Goal: Navigation & Orientation: Find specific page/section

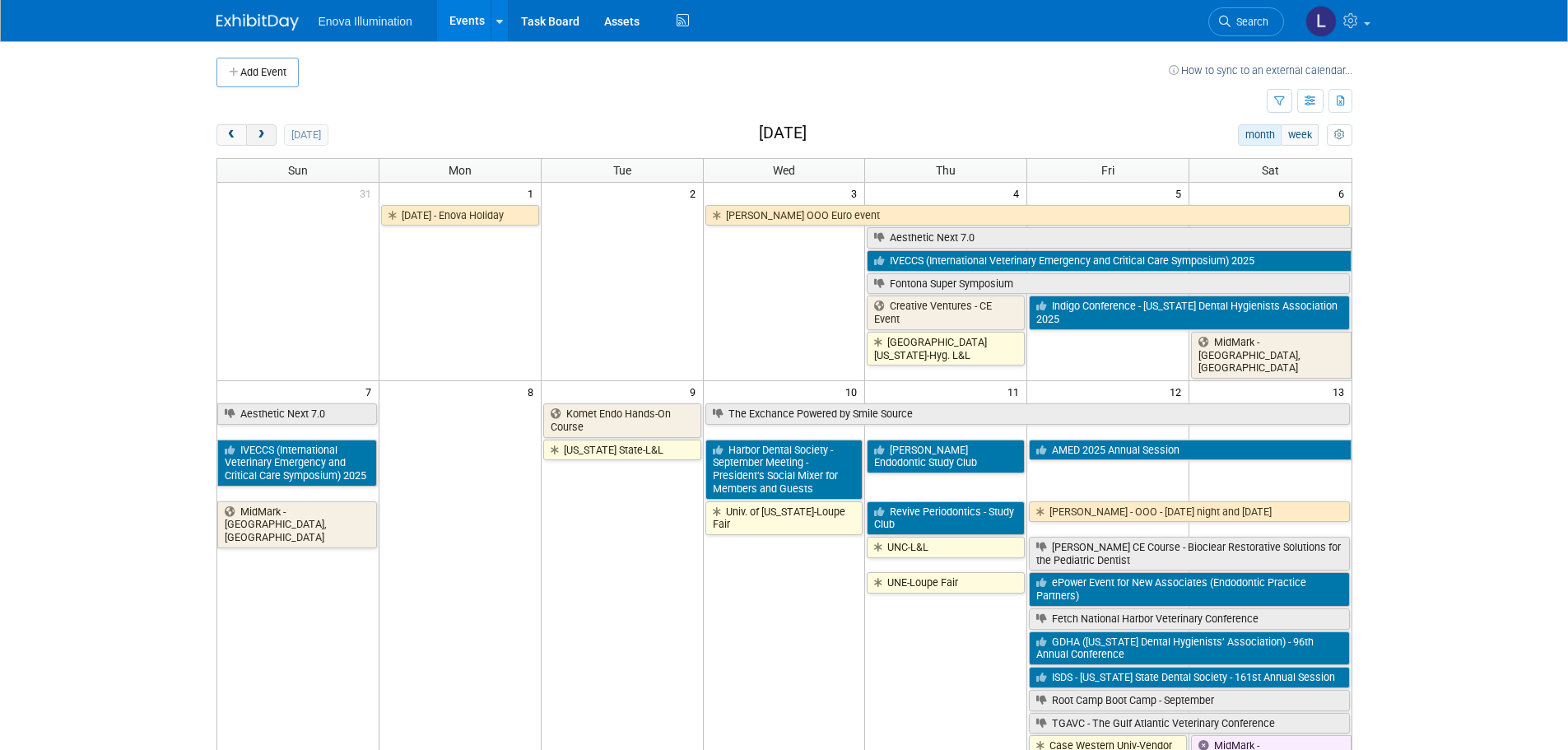
click at [270, 133] on button "next" at bounding box center [261, 134] width 30 height 22
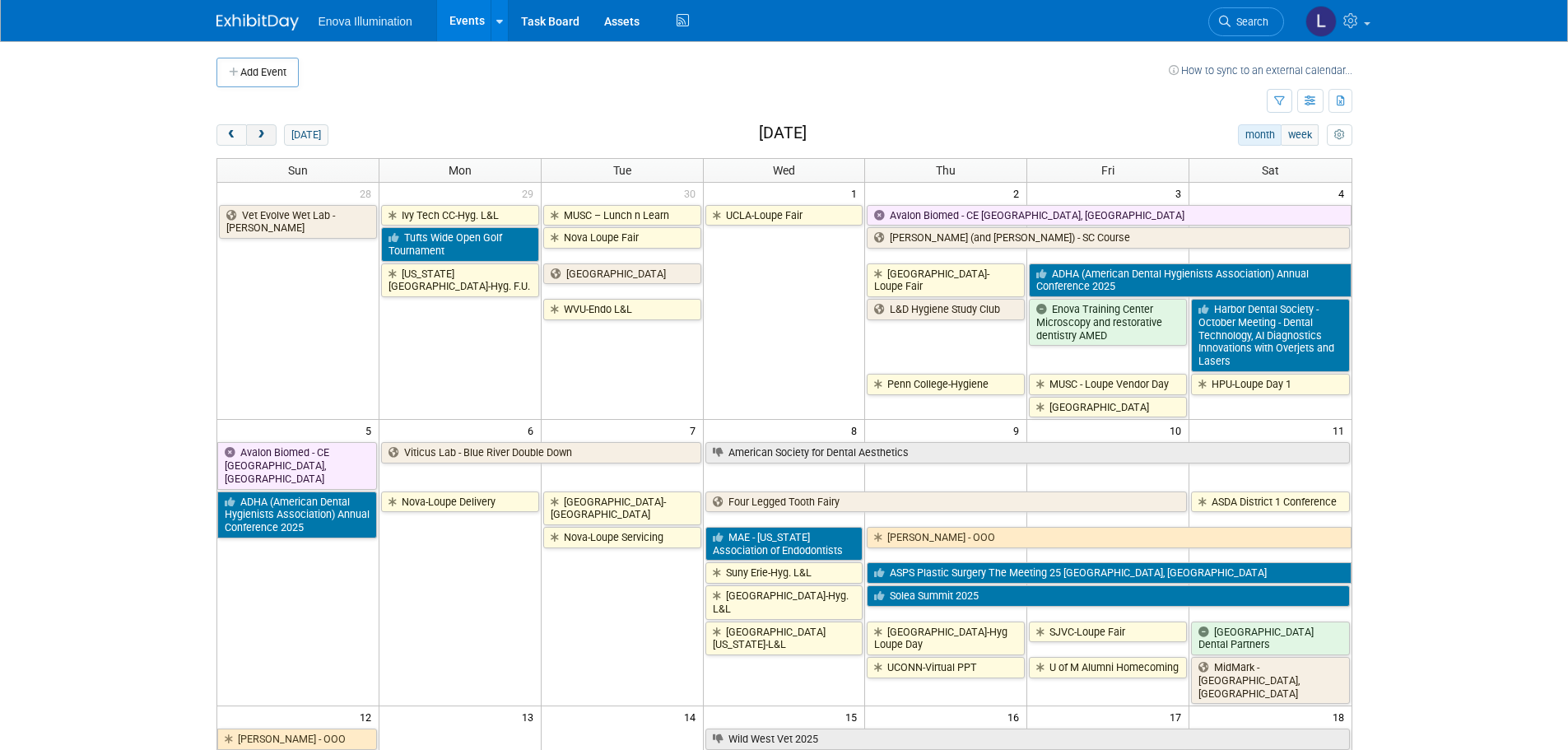
click at [270, 133] on button "next" at bounding box center [261, 134] width 30 height 22
click at [272, 133] on button "next" at bounding box center [261, 134] width 30 height 22
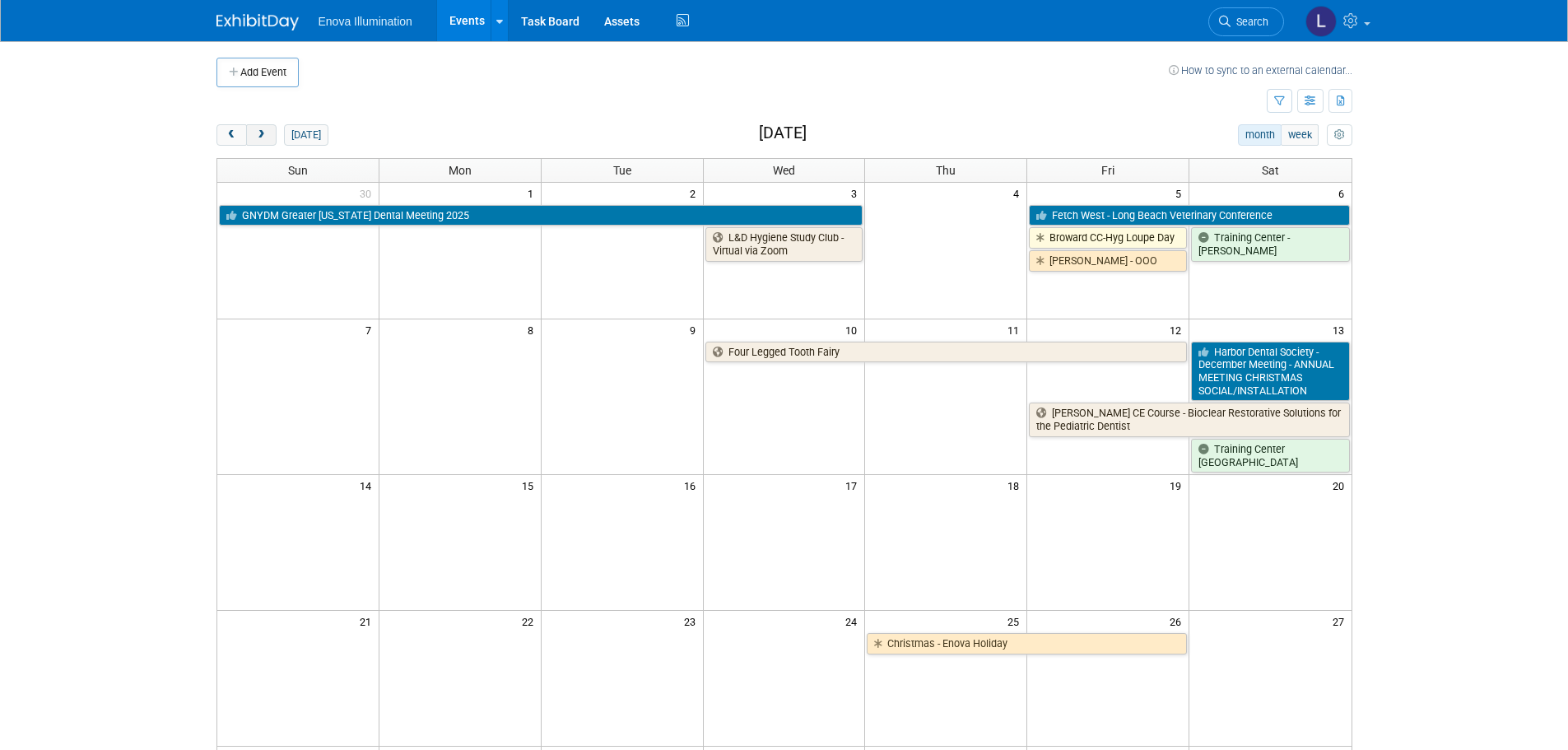
click at [272, 133] on button "next" at bounding box center [261, 134] width 30 height 22
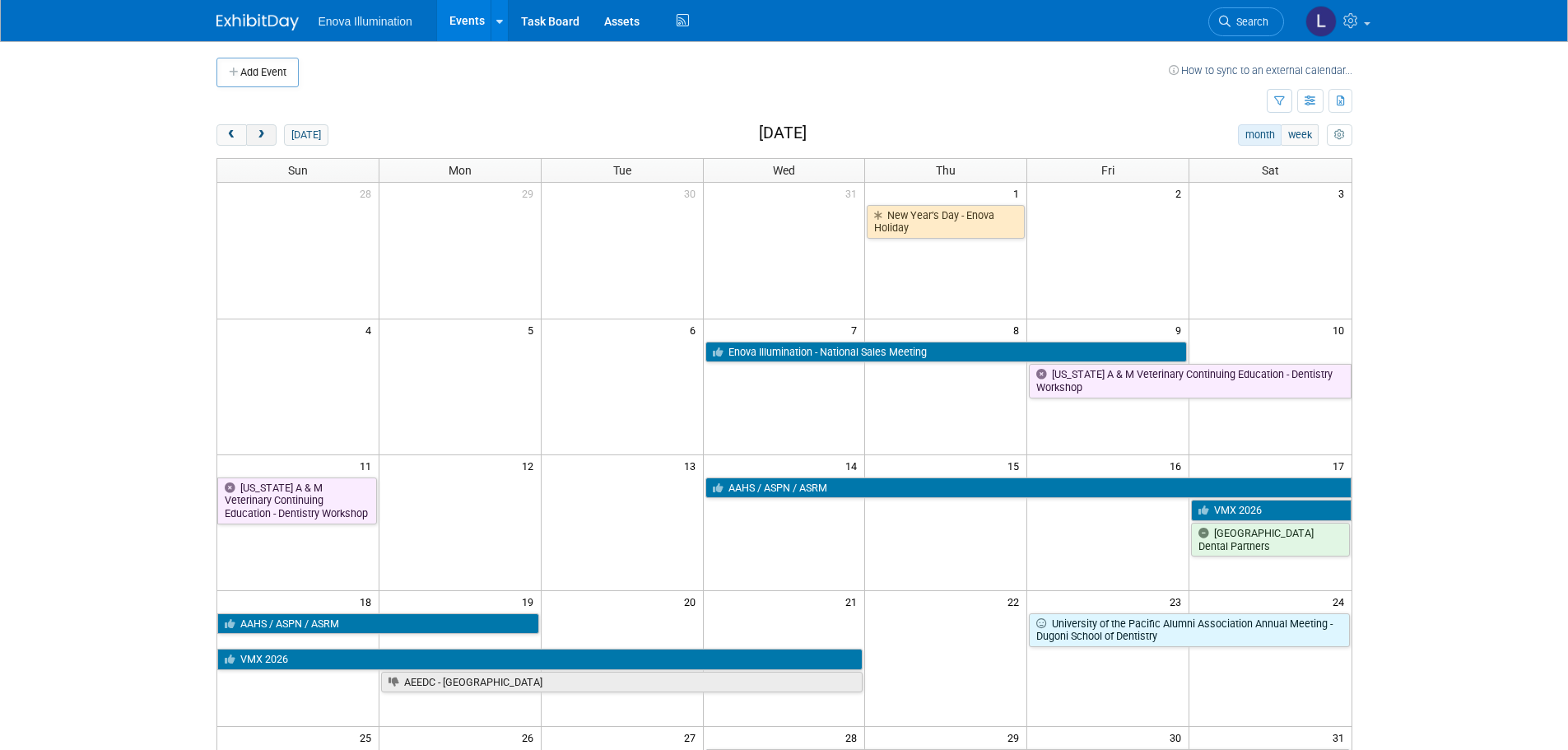
click at [272, 133] on button "next" at bounding box center [261, 134] width 30 height 22
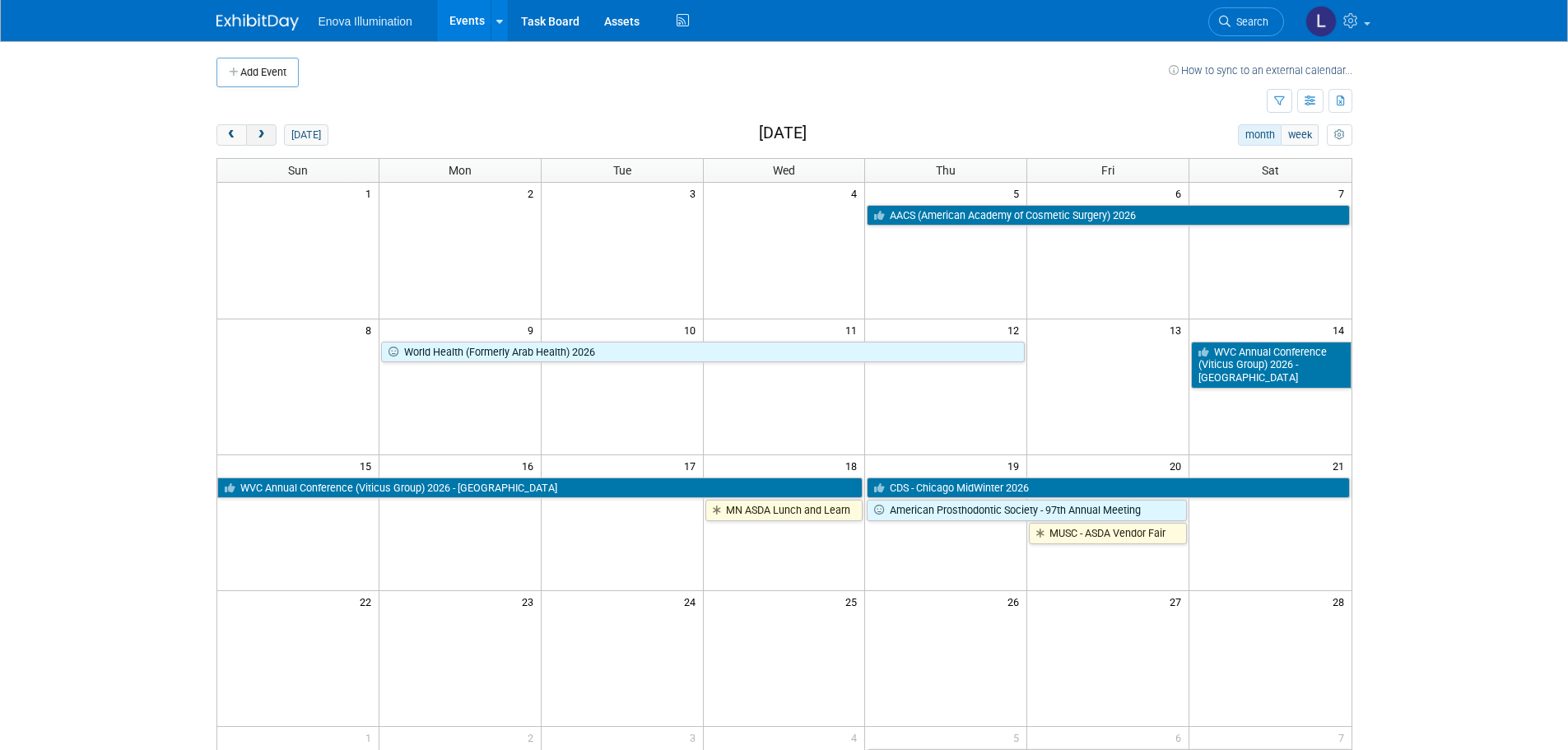
click at [272, 133] on button "next" at bounding box center [261, 134] width 30 height 22
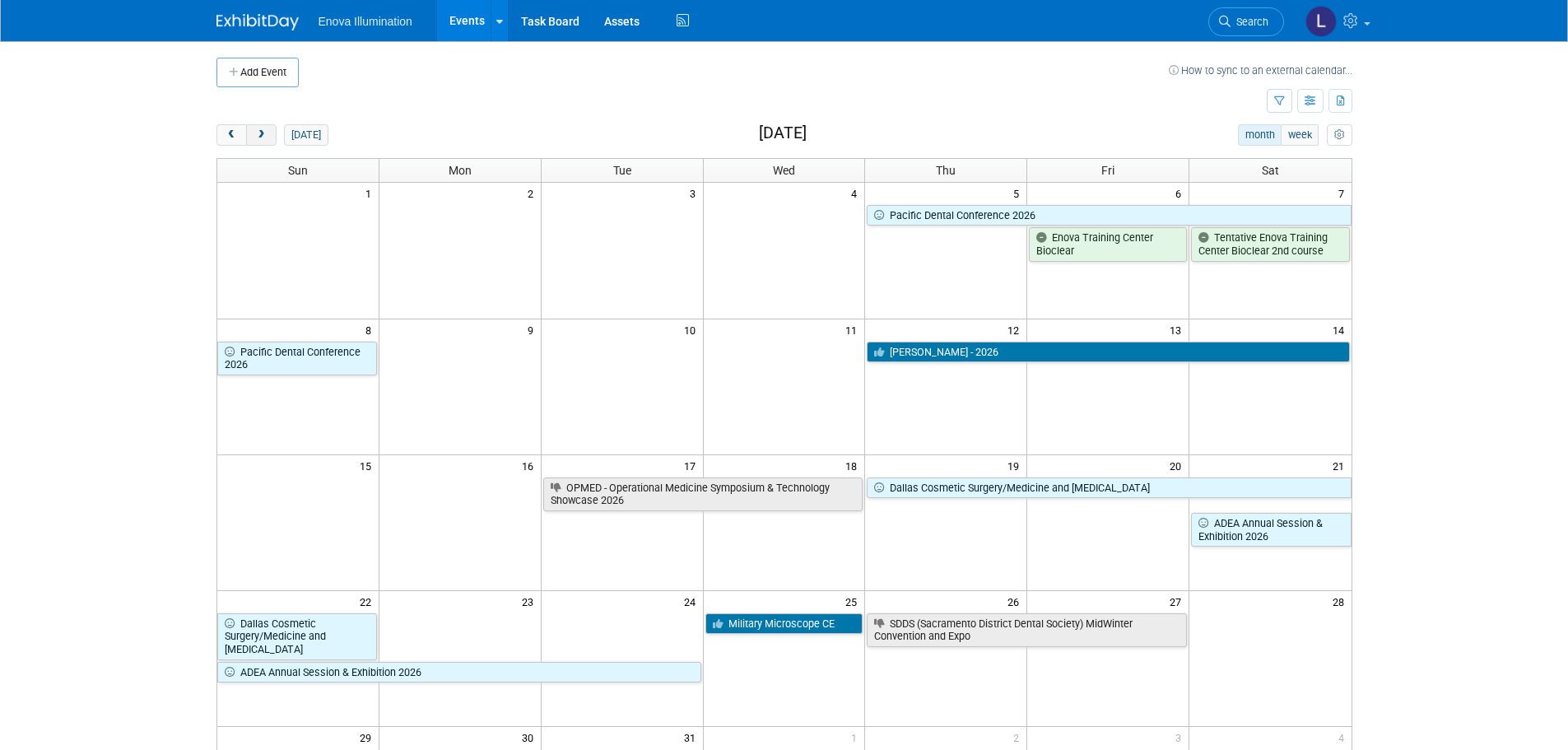
click at [272, 133] on button "next" at bounding box center [261, 134] width 30 height 22
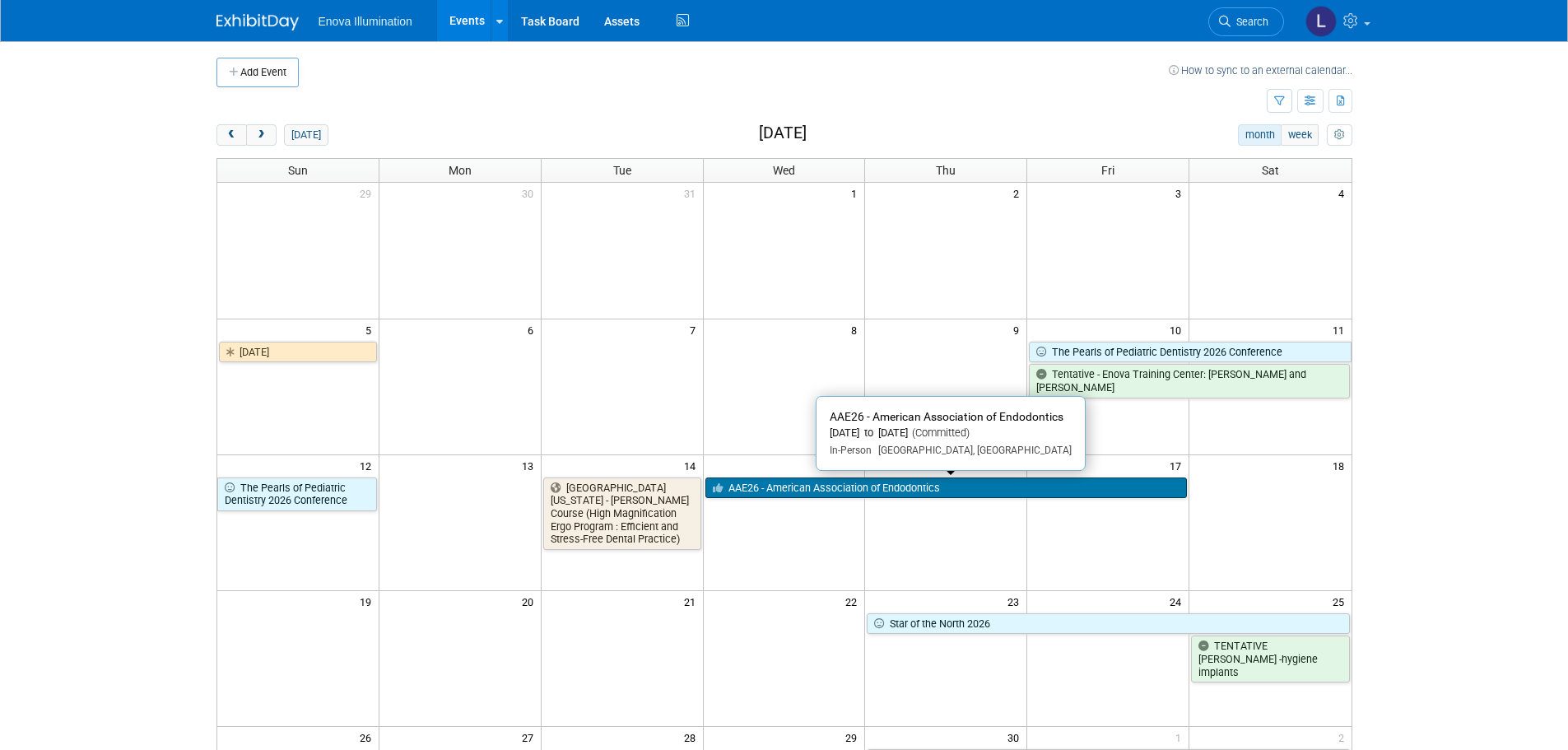
click at [842, 481] on link "AAE26 - American Association of Endodontics" at bounding box center [946, 488] width 482 height 22
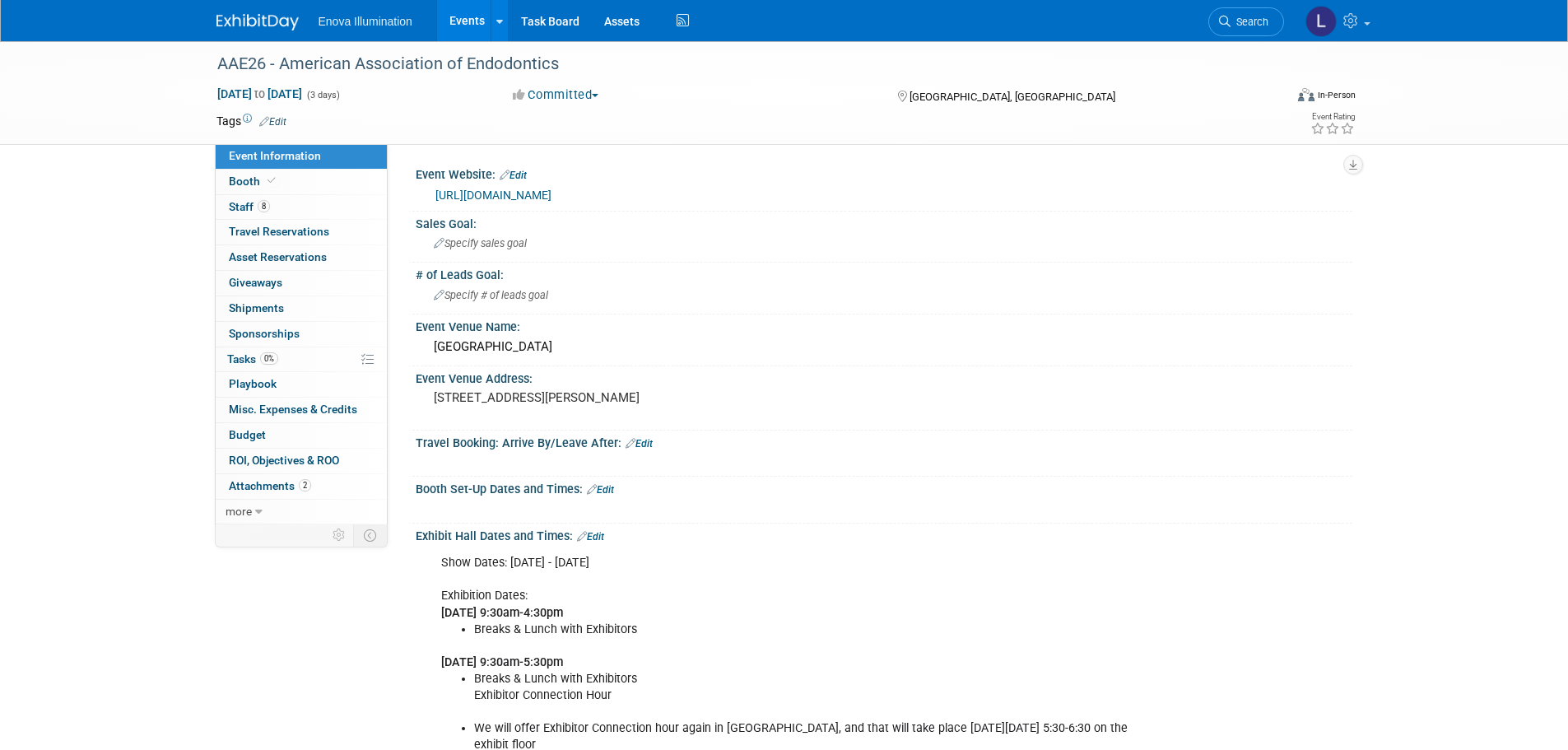
click at [551, 189] on link "https://www.aae.org/specialty/education-events/aae-annual-meeting/" at bounding box center [493, 195] width 116 height 13
